Goal: Task Accomplishment & Management: Complete application form

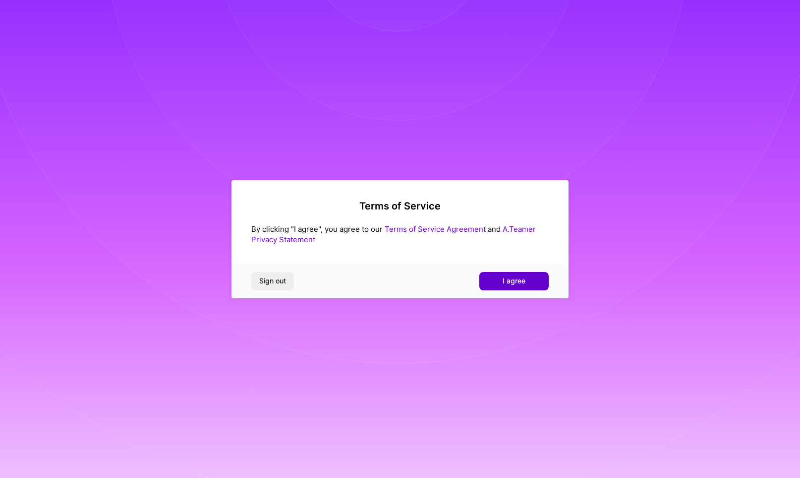
click at [503, 284] on span "I agree" at bounding box center [514, 281] width 23 height 10
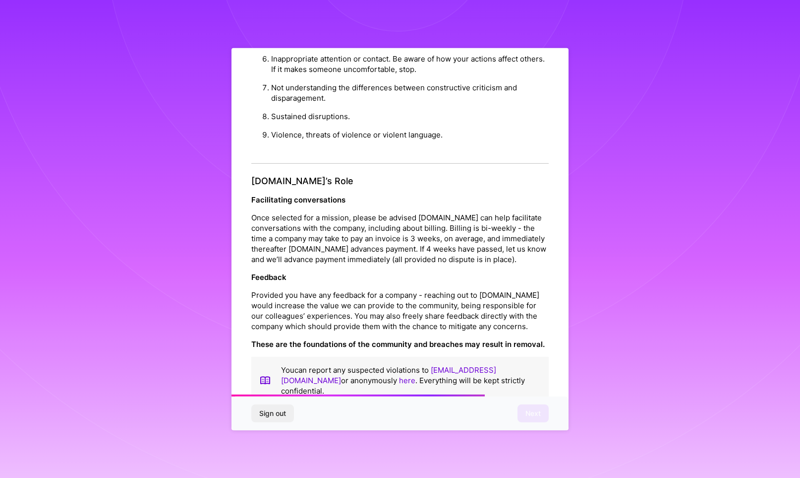
scroll to position [1049, 0]
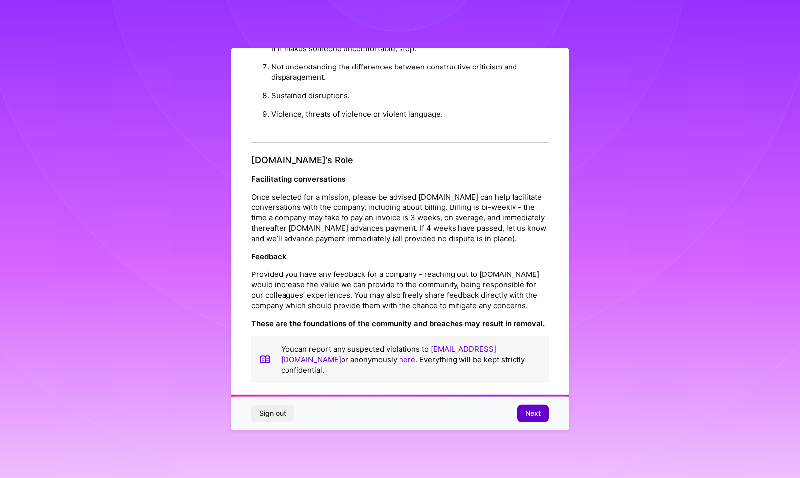
click at [534, 417] on span "Next" at bounding box center [533, 413] width 15 height 10
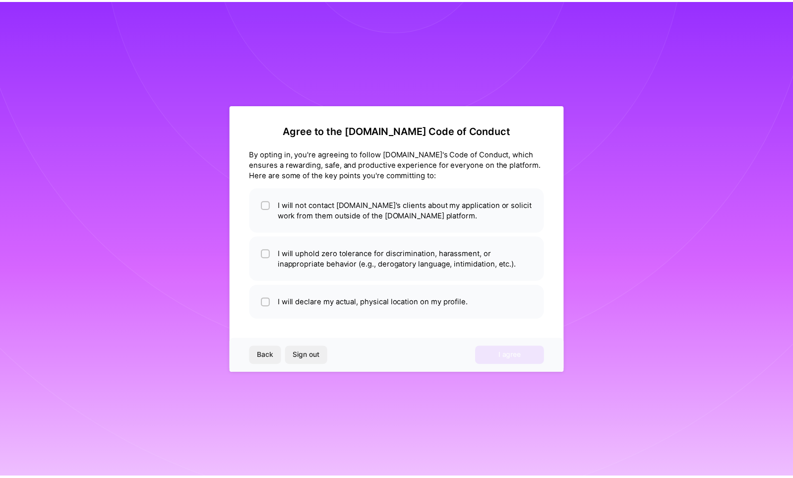
scroll to position [0, 0]
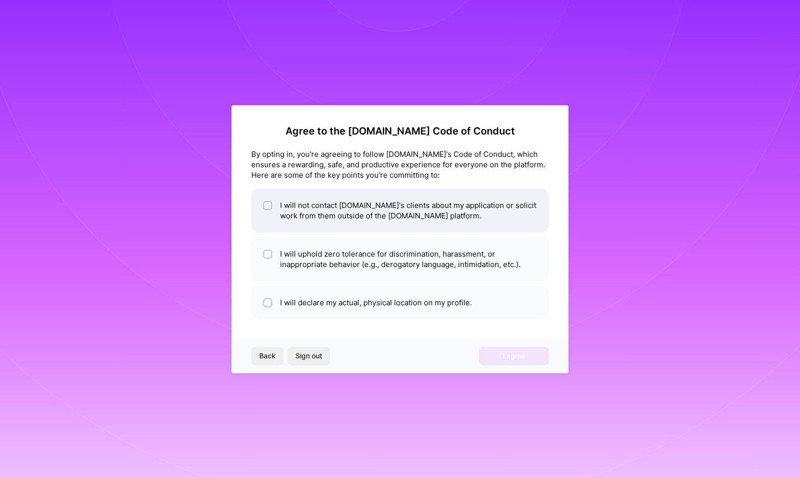
click at [357, 211] on li "I will not contact [DOMAIN_NAME]'s clients about my application or solicit work…" at bounding box center [400, 210] width 298 height 45
checkbox input "true"
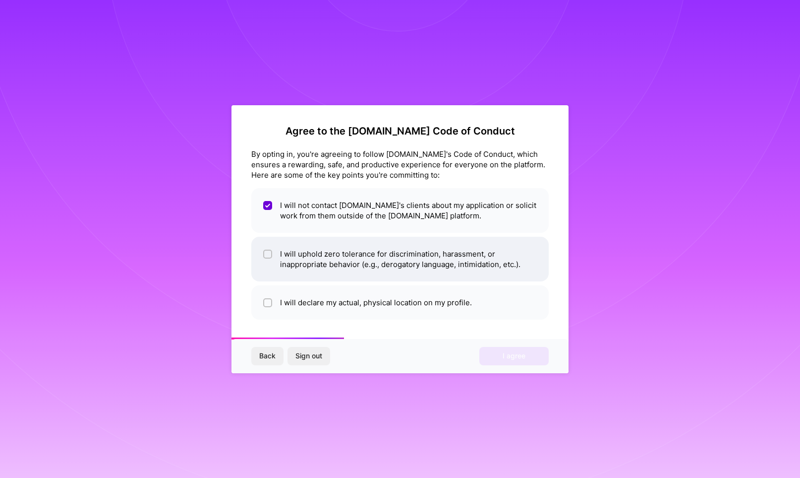
click at [368, 261] on li "I will uphold zero tolerance for discrimination, harassment, or inappropriate b…" at bounding box center [400, 259] width 298 height 45
checkbox input "true"
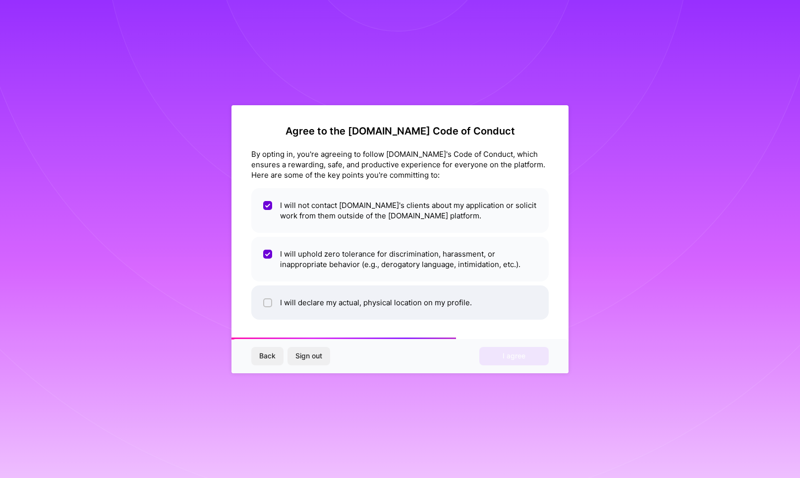
click at [357, 304] on li "I will declare my actual, physical location on my profile." at bounding box center [400, 302] width 298 height 34
checkbox input "true"
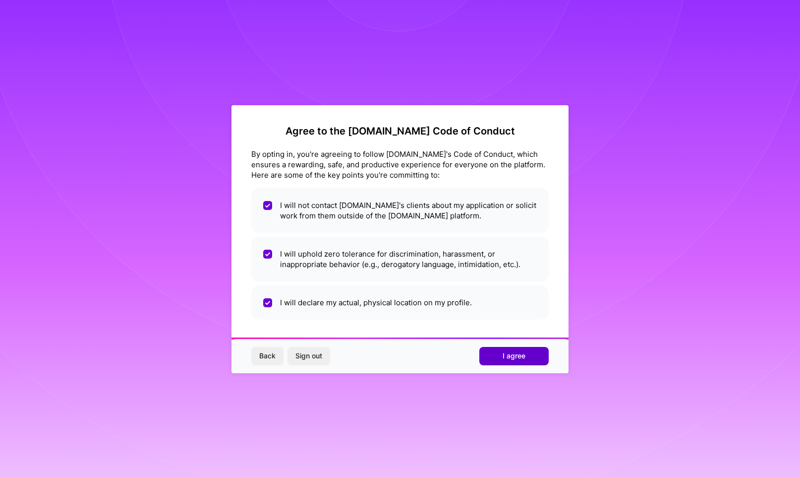
click at [520, 357] on span "I agree" at bounding box center [514, 356] width 23 height 10
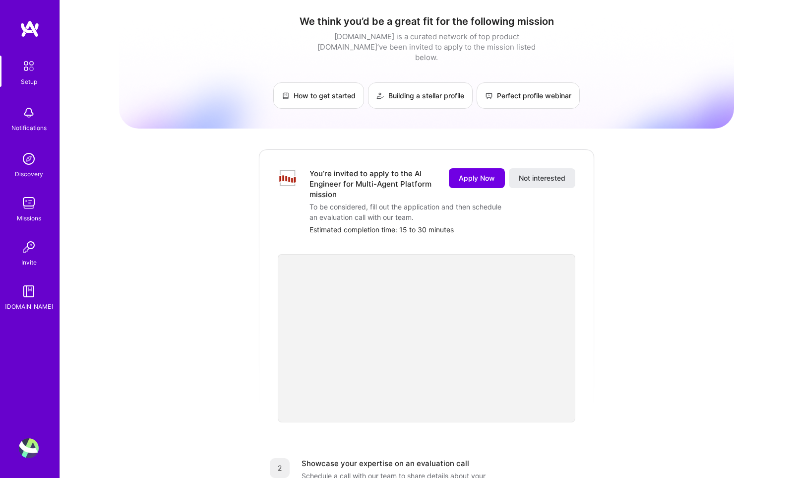
click at [31, 66] on img at bounding box center [28, 66] width 21 height 21
click at [28, 127] on div "Notifications" at bounding box center [28, 127] width 35 height 10
click at [31, 164] on img at bounding box center [29, 159] width 20 height 20
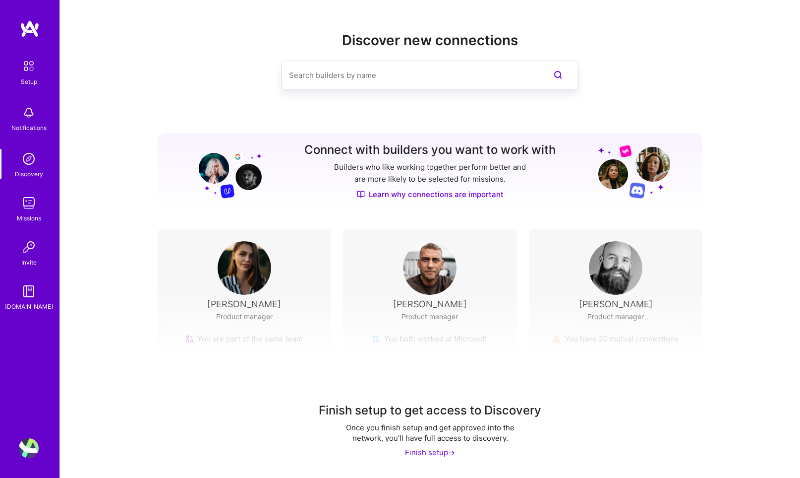
click at [30, 209] on img at bounding box center [29, 203] width 20 height 20
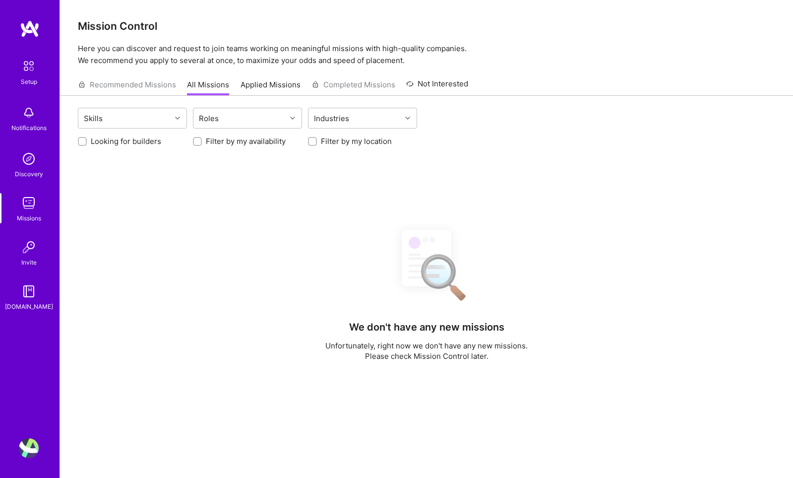
click at [26, 255] on img at bounding box center [29, 247] width 20 height 20
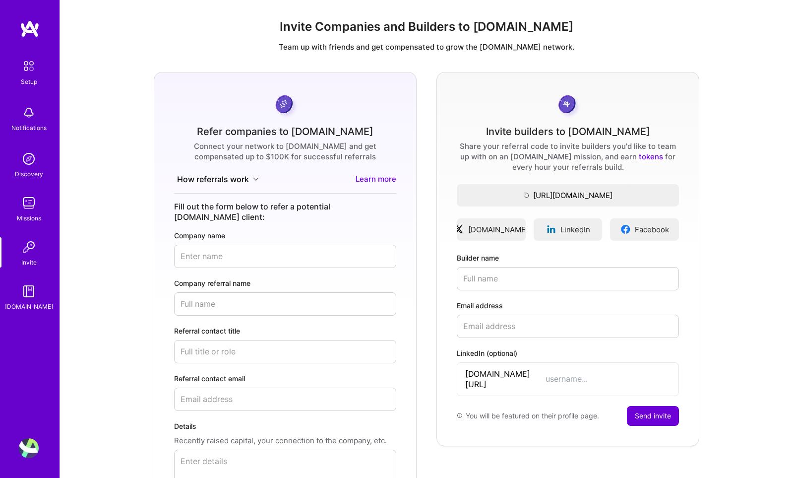
click at [28, 290] on img at bounding box center [29, 291] width 20 height 20
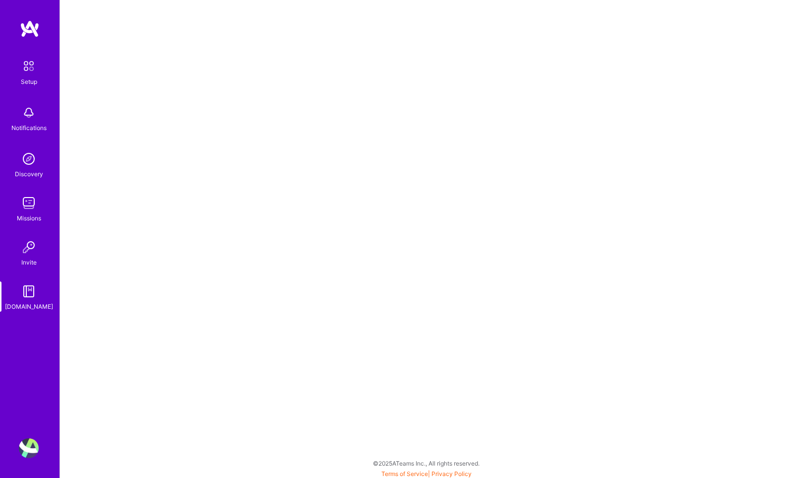
click at [32, 30] on img at bounding box center [30, 29] width 20 height 18
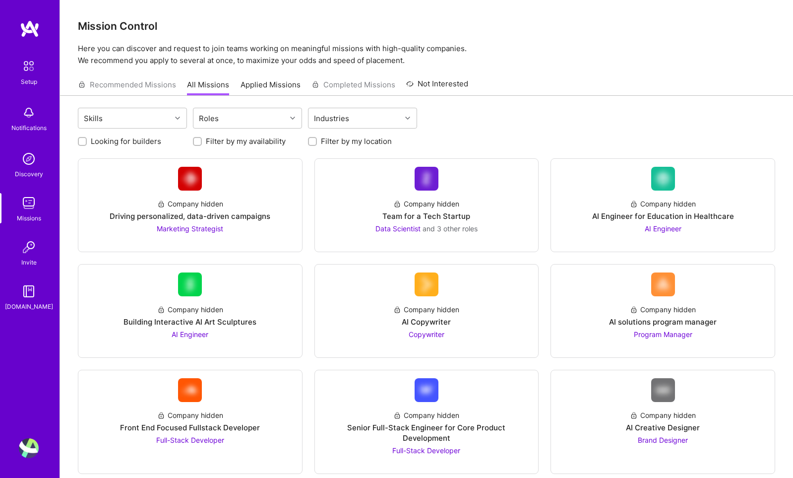
click at [36, 62] on img at bounding box center [28, 66] width 21 height 21
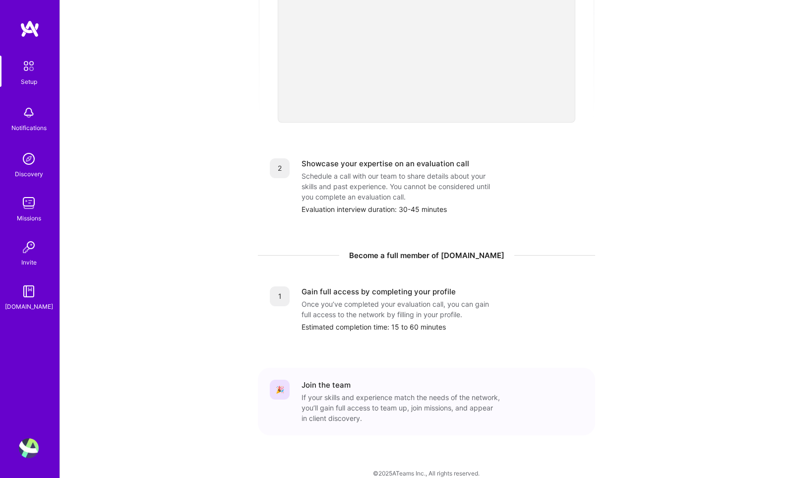
scroll to position [302, 0]
